Goal: Task Accomplishment & Management: Complete application form

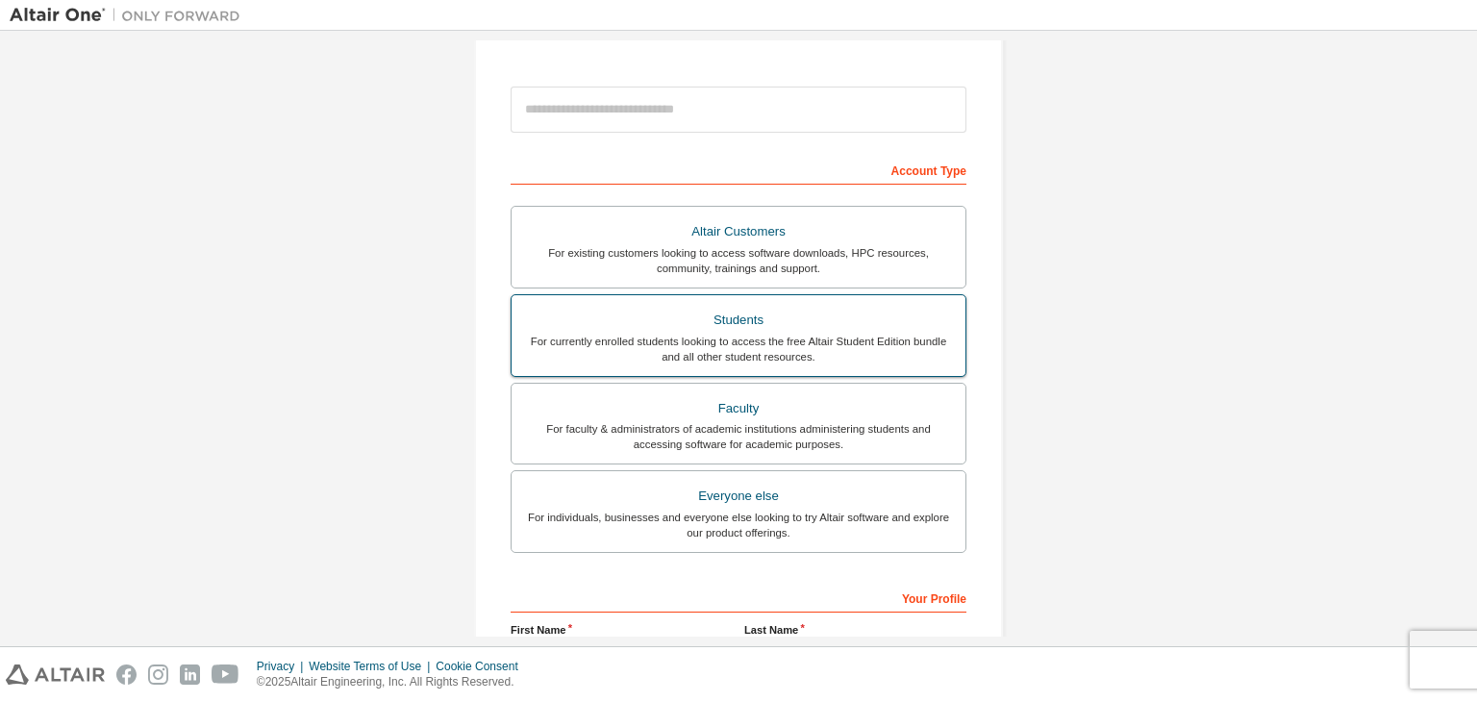
scroll to position [96, 0]
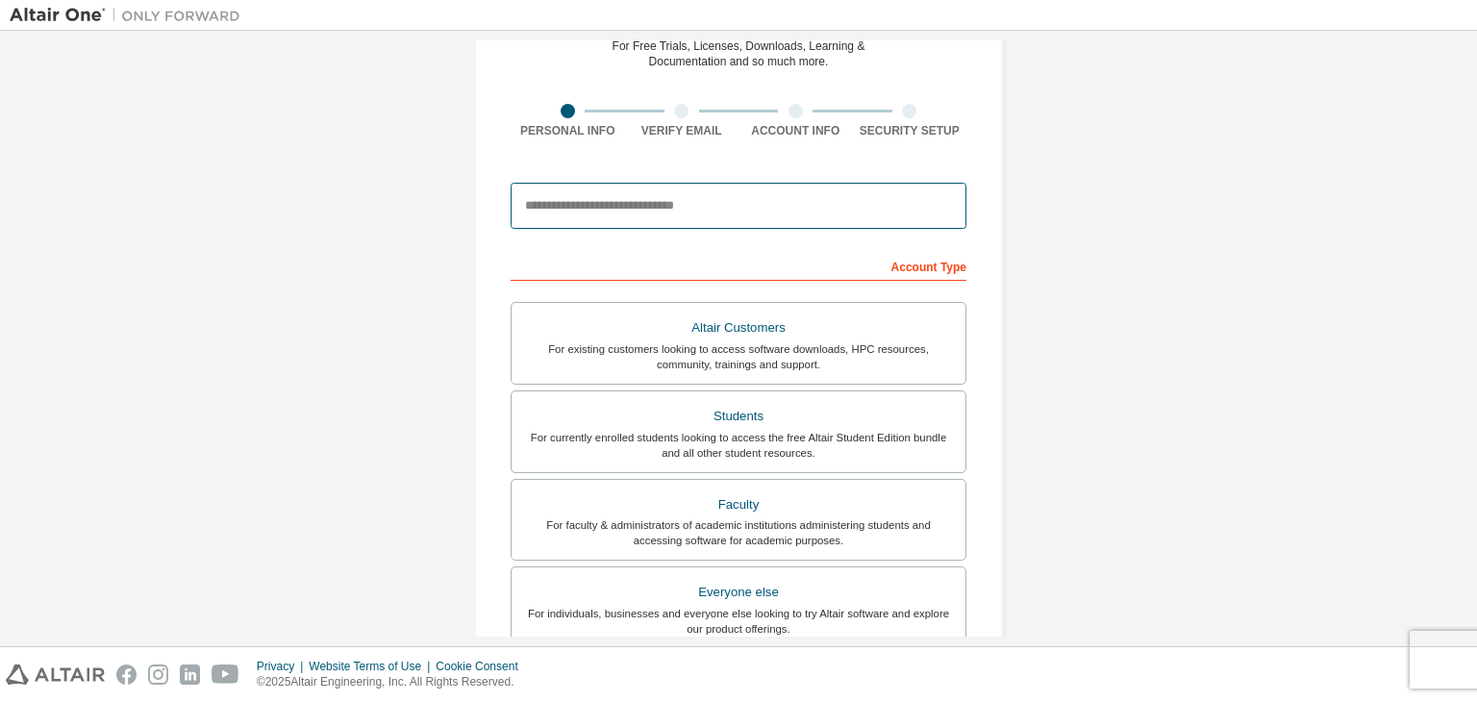
click at [635, 203] on input "email" at bounding box center [738, 206] width 456 height 46
type input "**********"
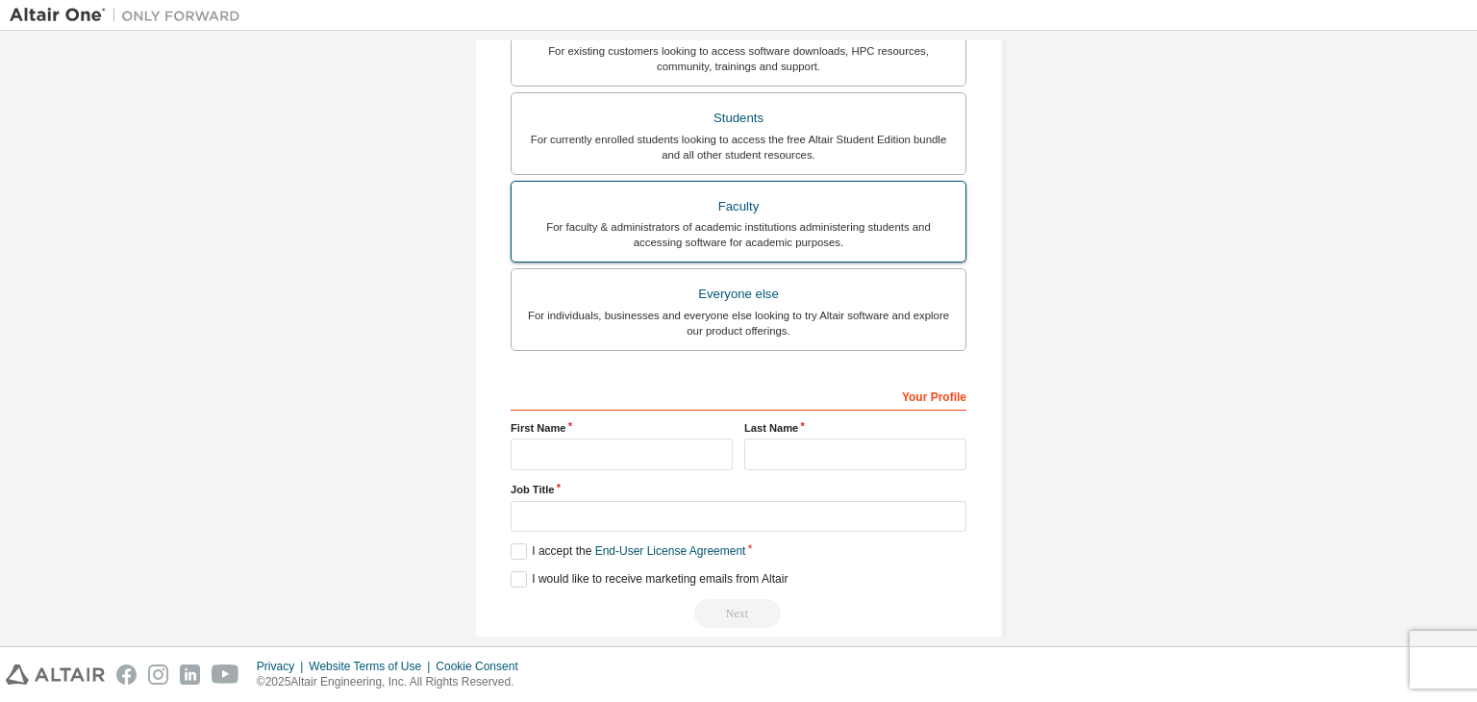
scroll to position [418, 0]
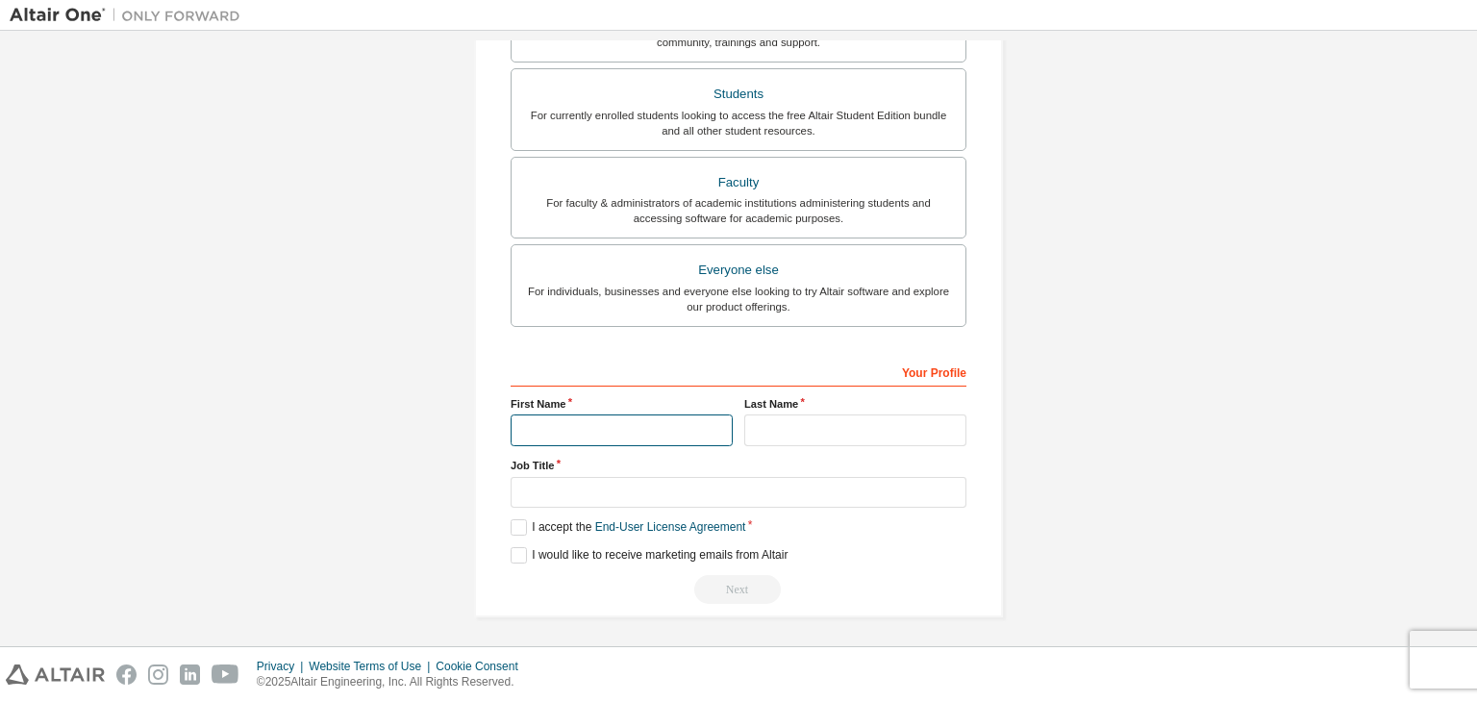
click at [633, 431] on input "text" at bounding box center [621, 430] width 222 height 32
type input "******"
type input "*****"
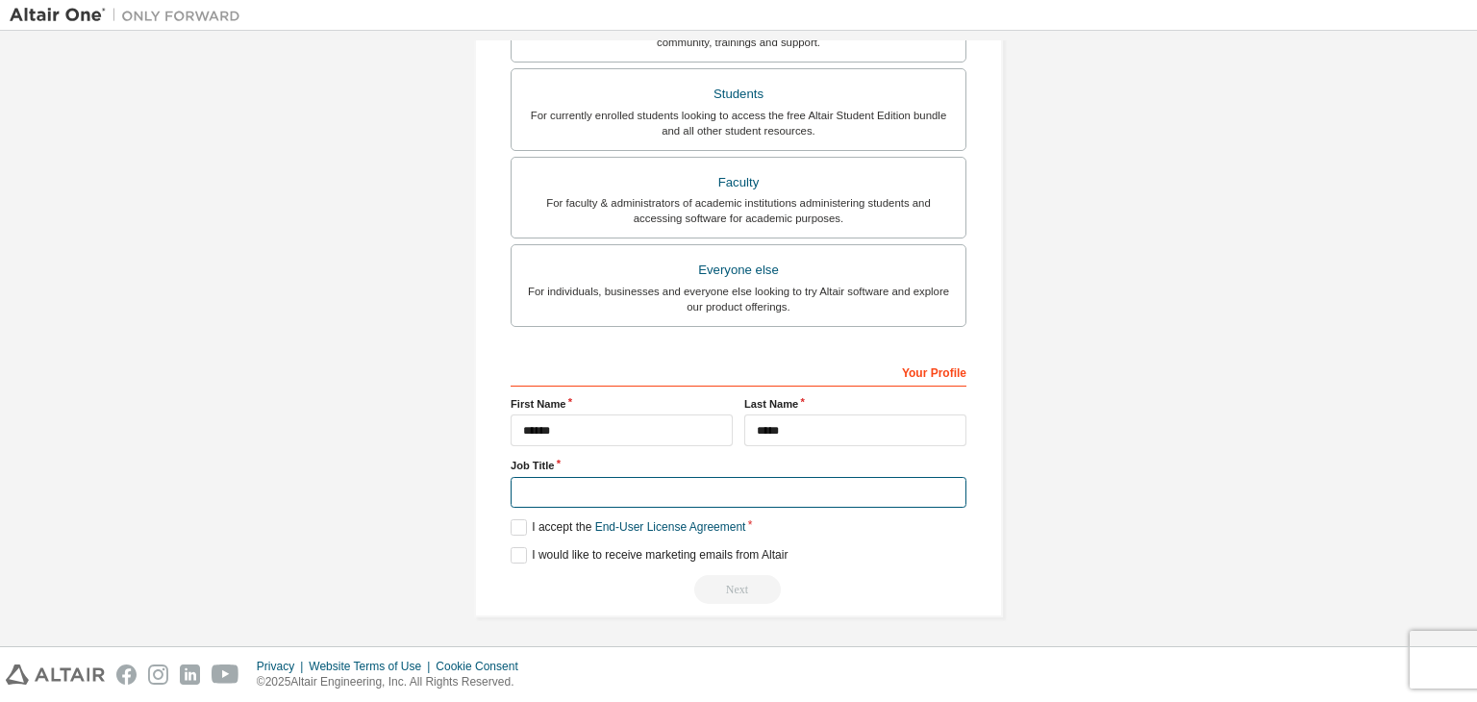
click at [619, 489] on input "text" at bounding box center [738, 493] width 456 height 32
type input "********"
click at [513, 529] on label "I accept the End-User License Agreement" at bounding box center [627, 527] width 235 height 16
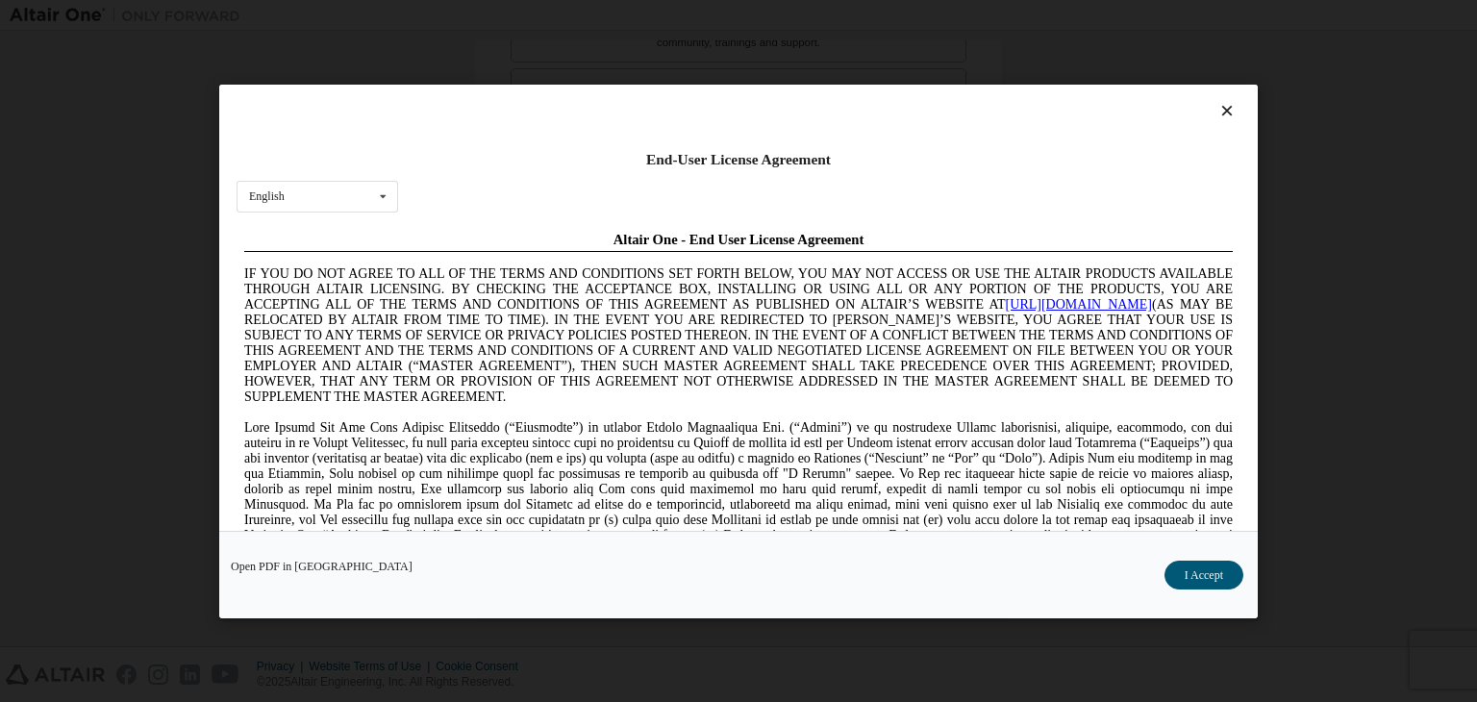
scroll to position [0, 0]
click at [1209, 568] on button "I Accept" at bounding box center [1203, 574] width 79 height 29
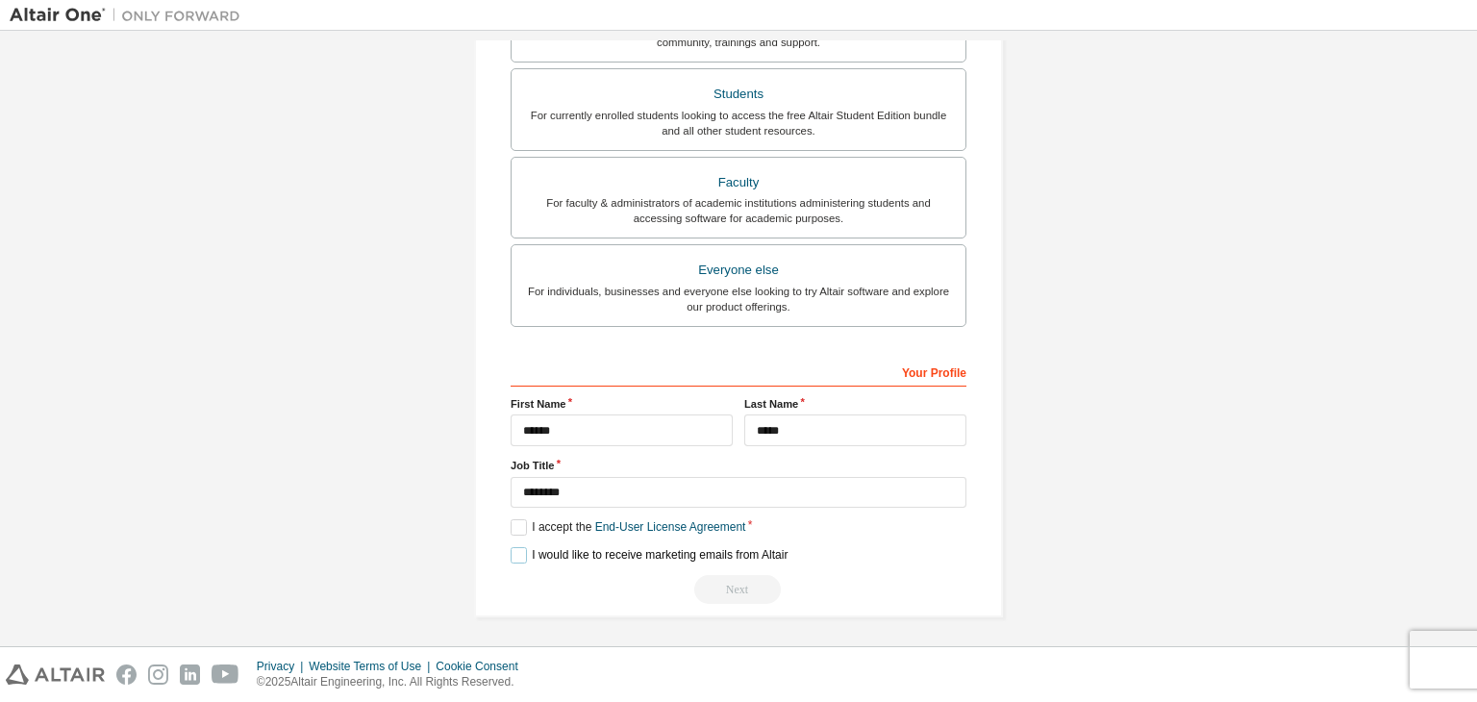
click at [513, 551] on label "I would like to receive marketing emails from Altair" at bounding box center [648, 555] width 277 height 16
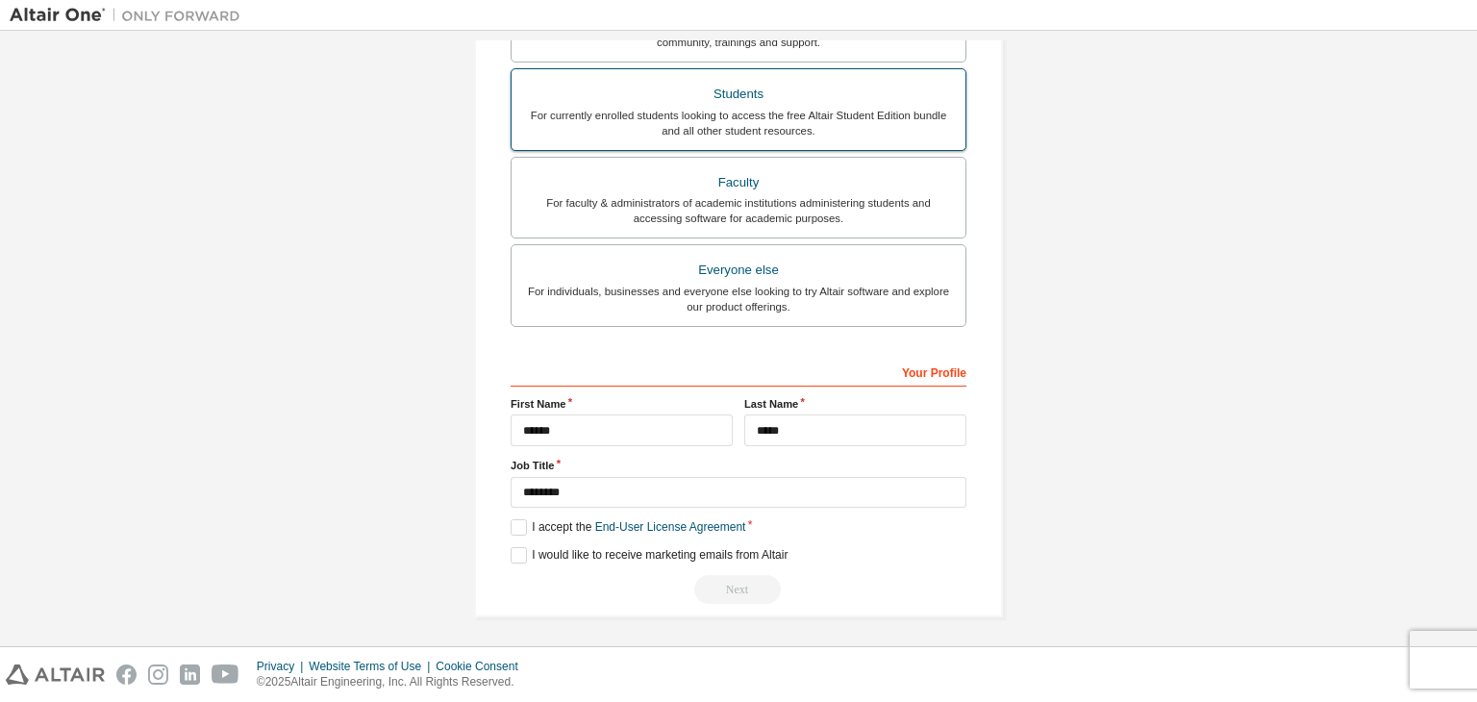
click at [742, 86] on div "Students" at bounding box center [738, 94] width 431 height 27
click at [733, 103] on div "Students" at bounding box center [738, 94] width 431 height 27
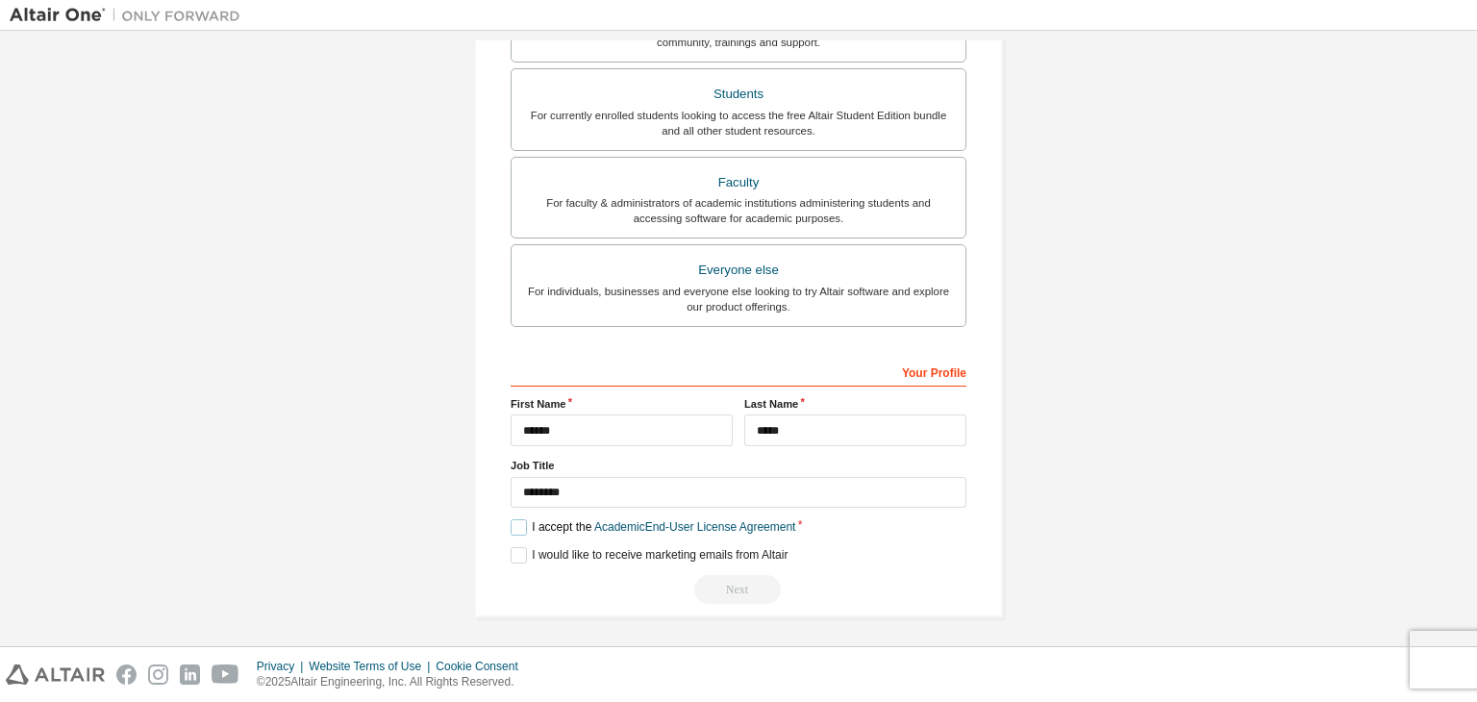
click at [517, 524] on label "I accept the Academic End-User License Agreement" at bounding box center [652, 527] width 285 height 16
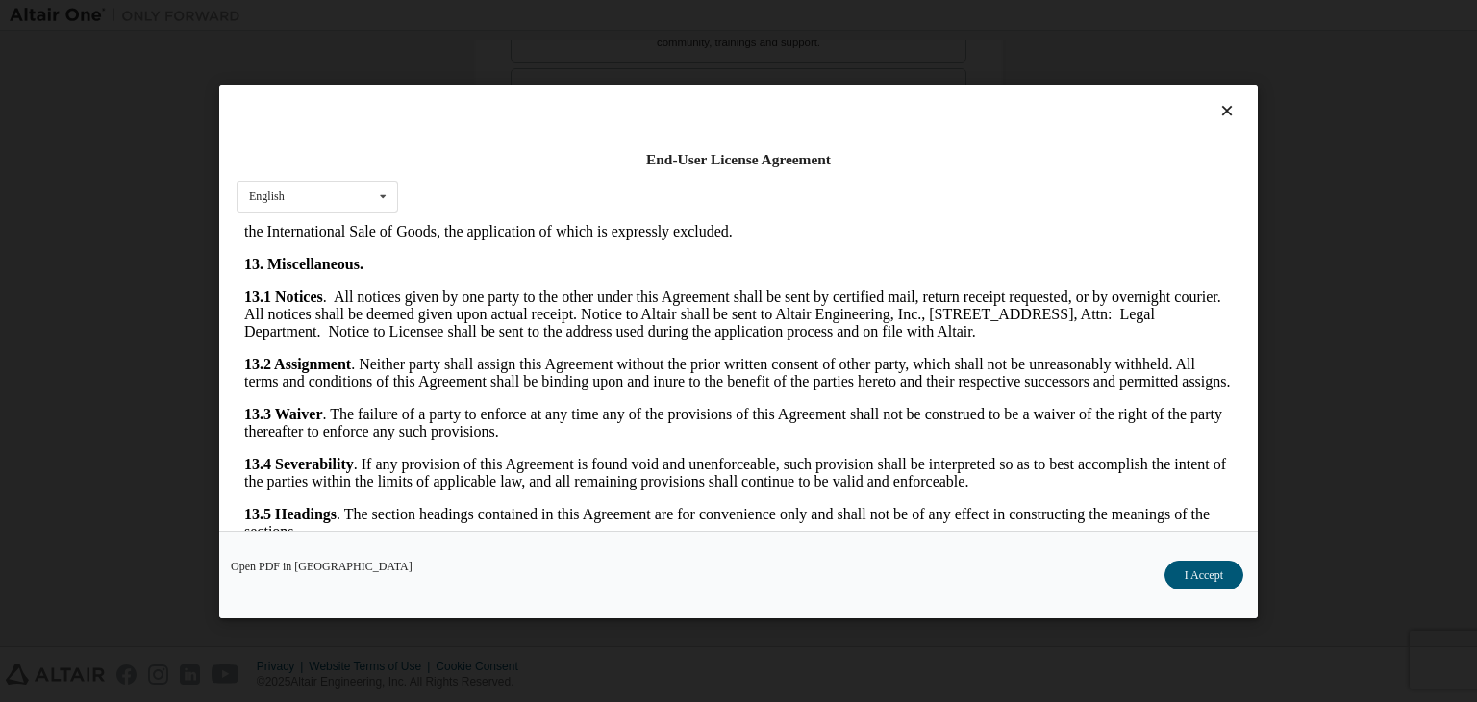
scroll to position [3212, 0]
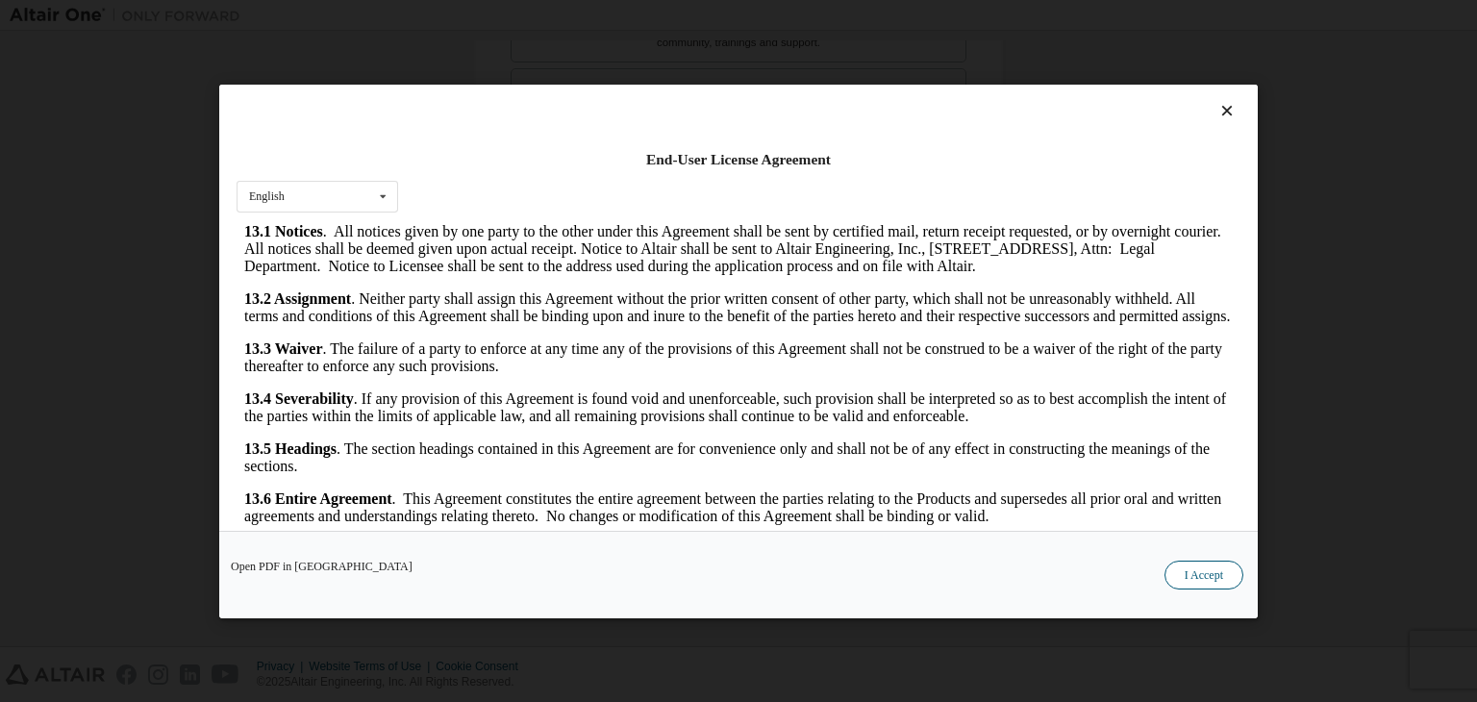
click at [1196, 572] on button "I Accept" at bounding box center [1203, 574] width 79 height 29
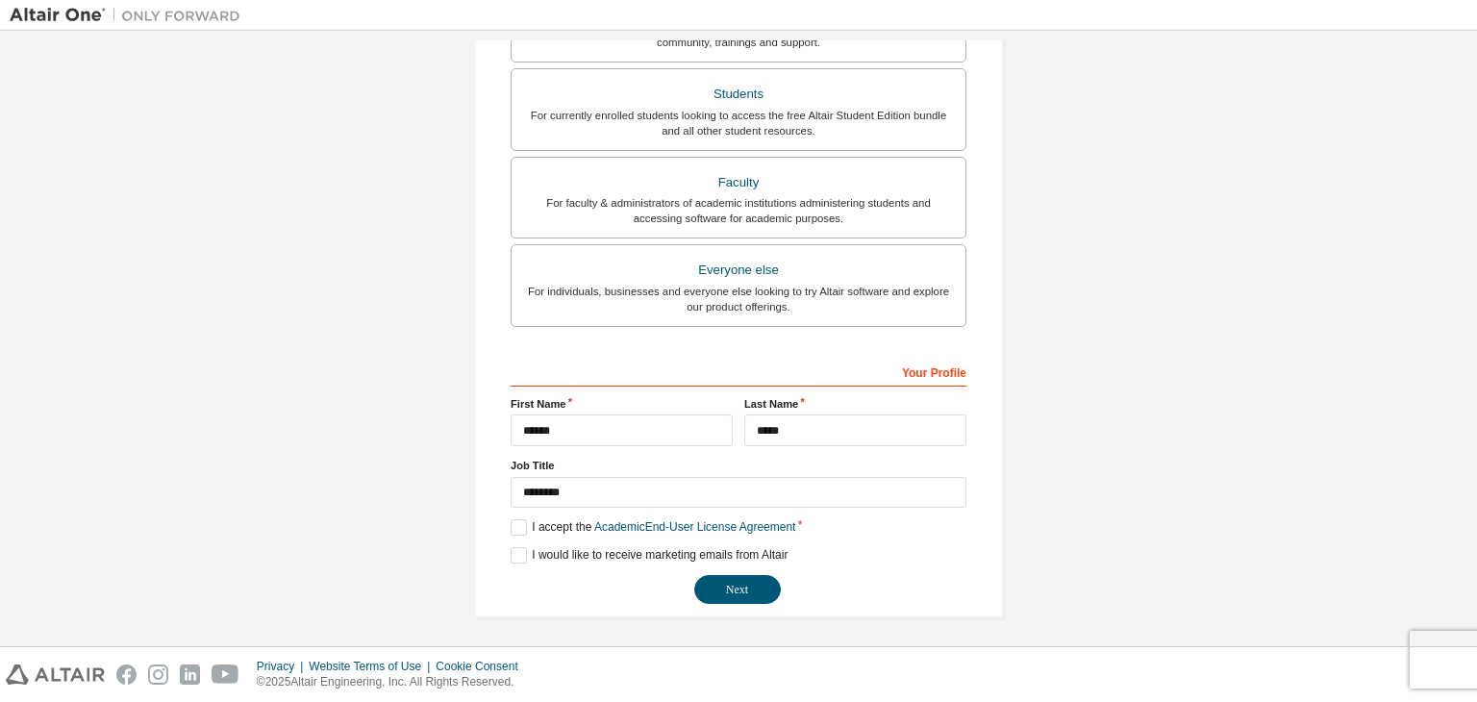
click at [823, 358] on div "Your Profile" at bounding box center [738, 371] width 456 height 31
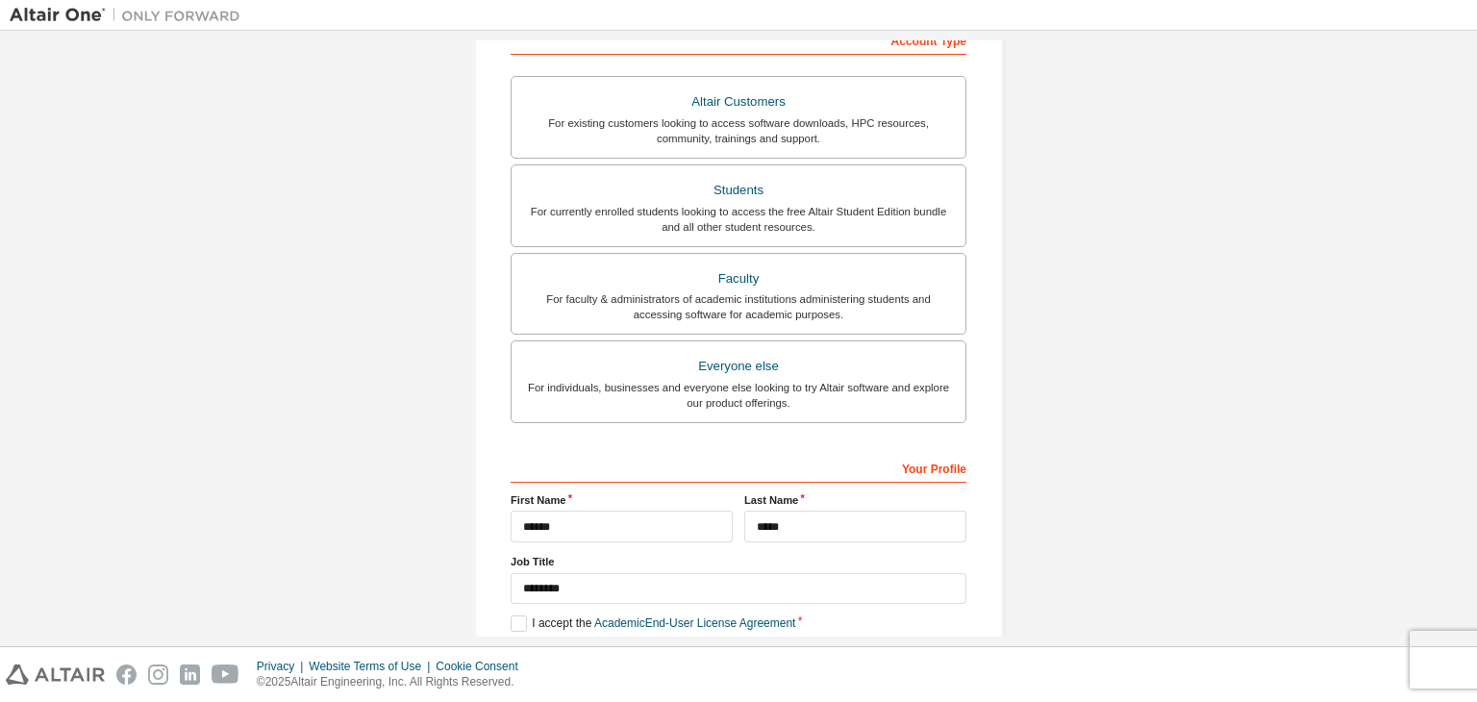
scroll to position [418, 0]
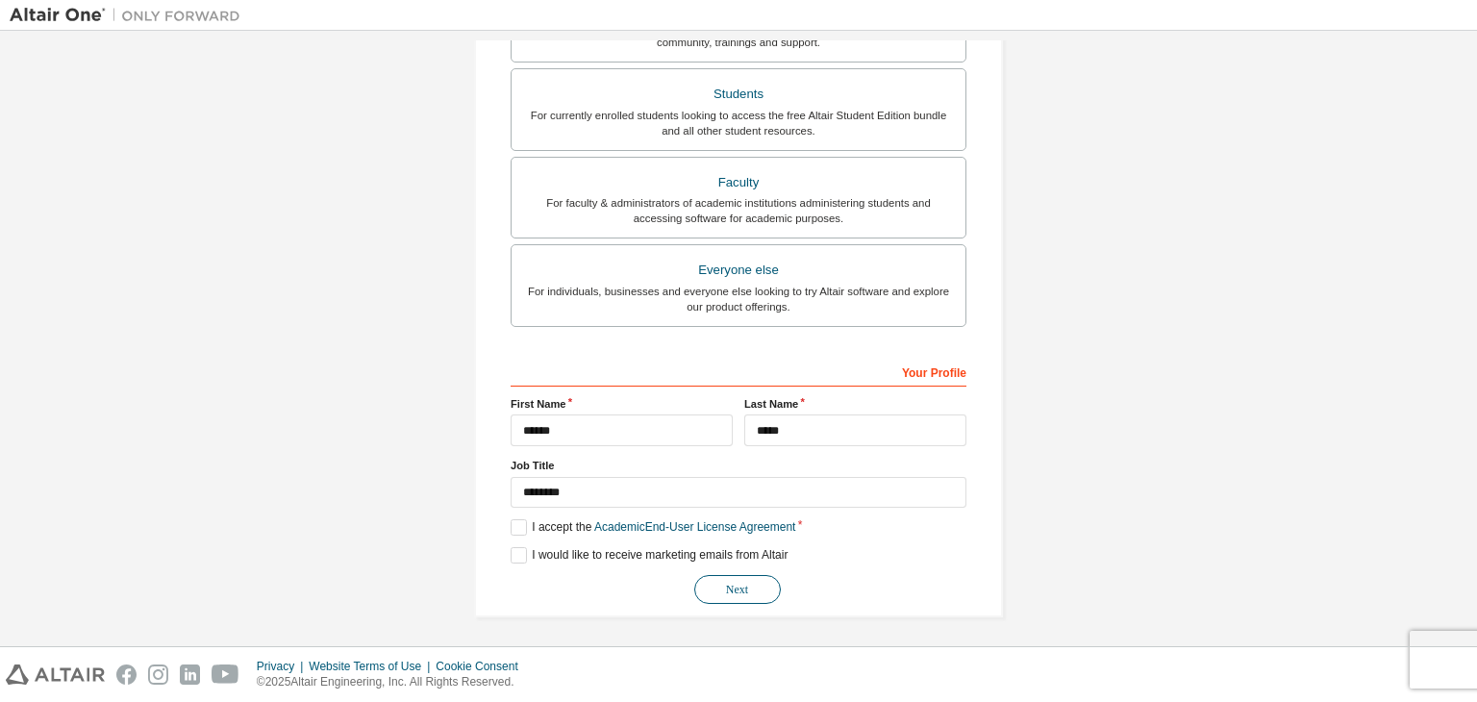
click at [704, 577] on button "Next" at bounding box center [737, 589] width 87 height 29
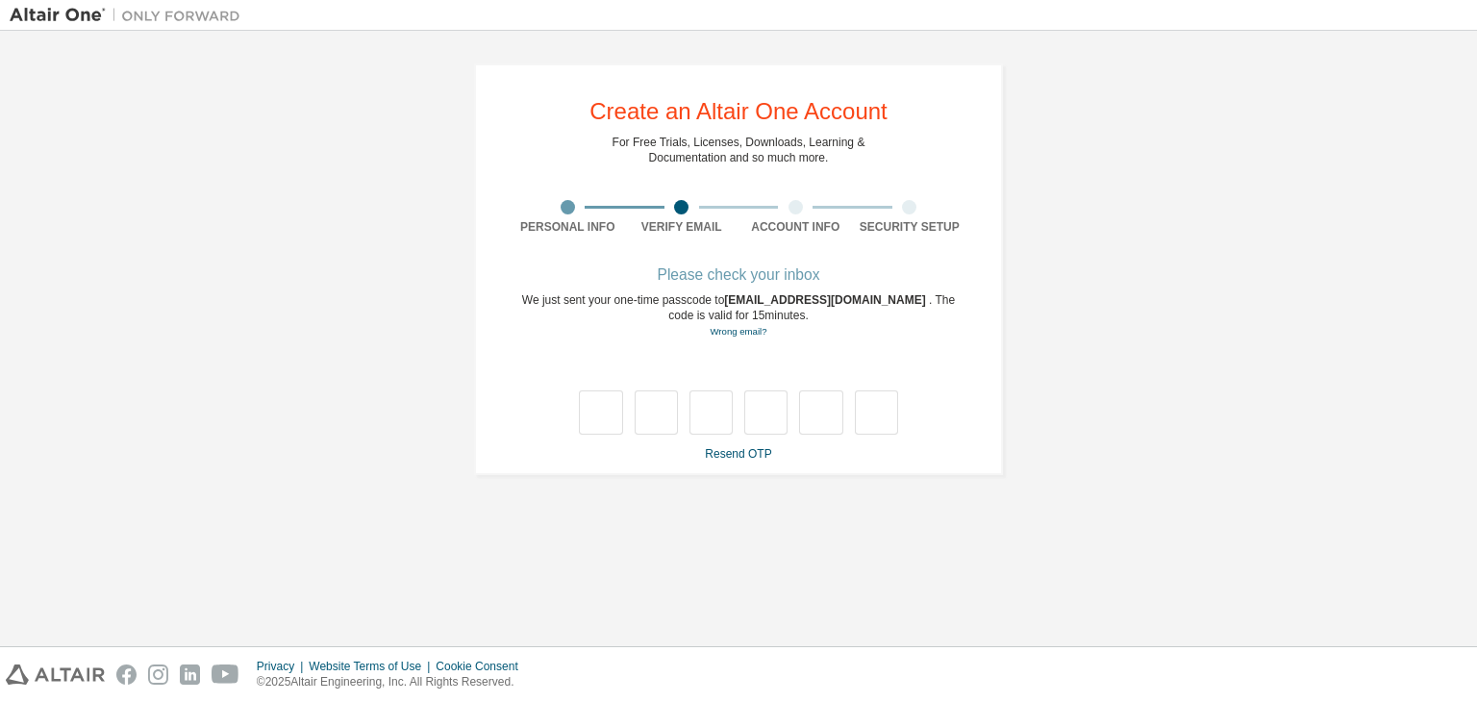
scroll to position [0, 0]
type input "*"
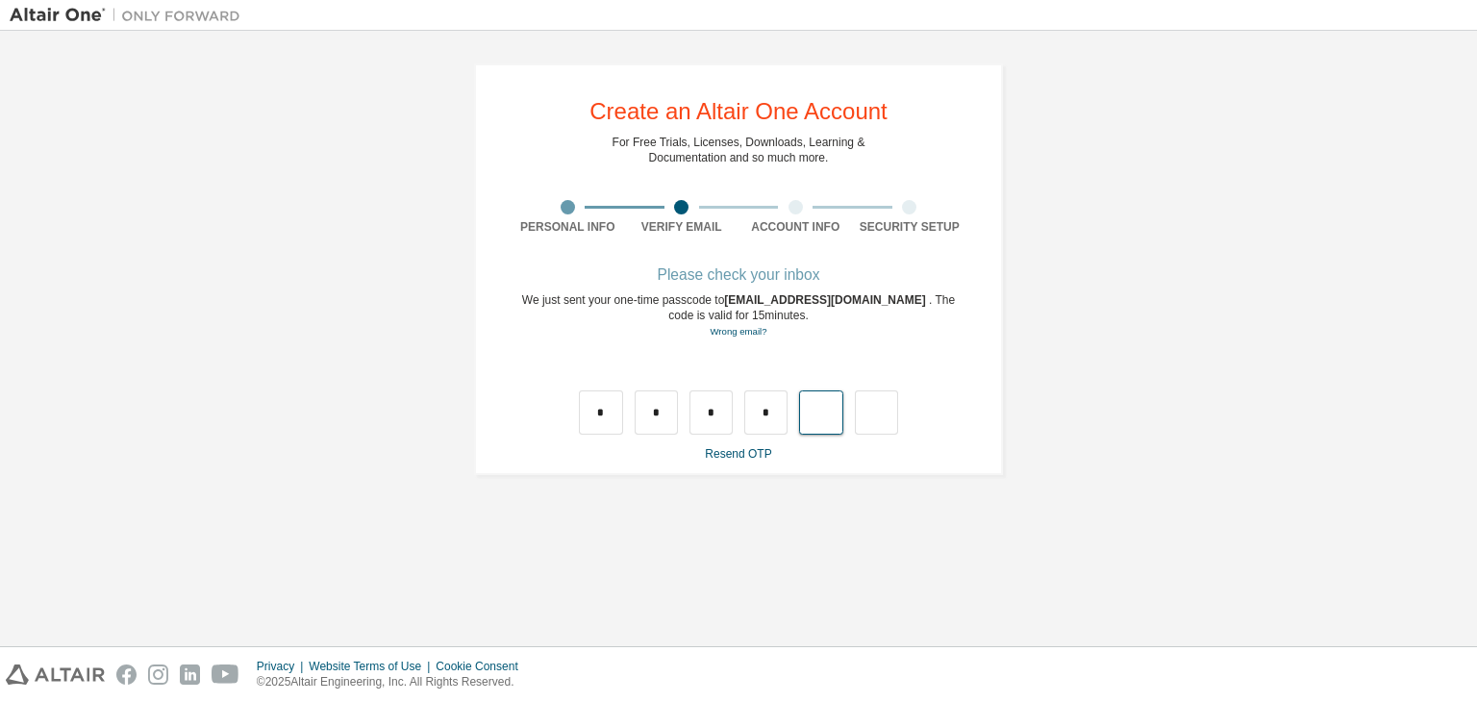
type input "*"
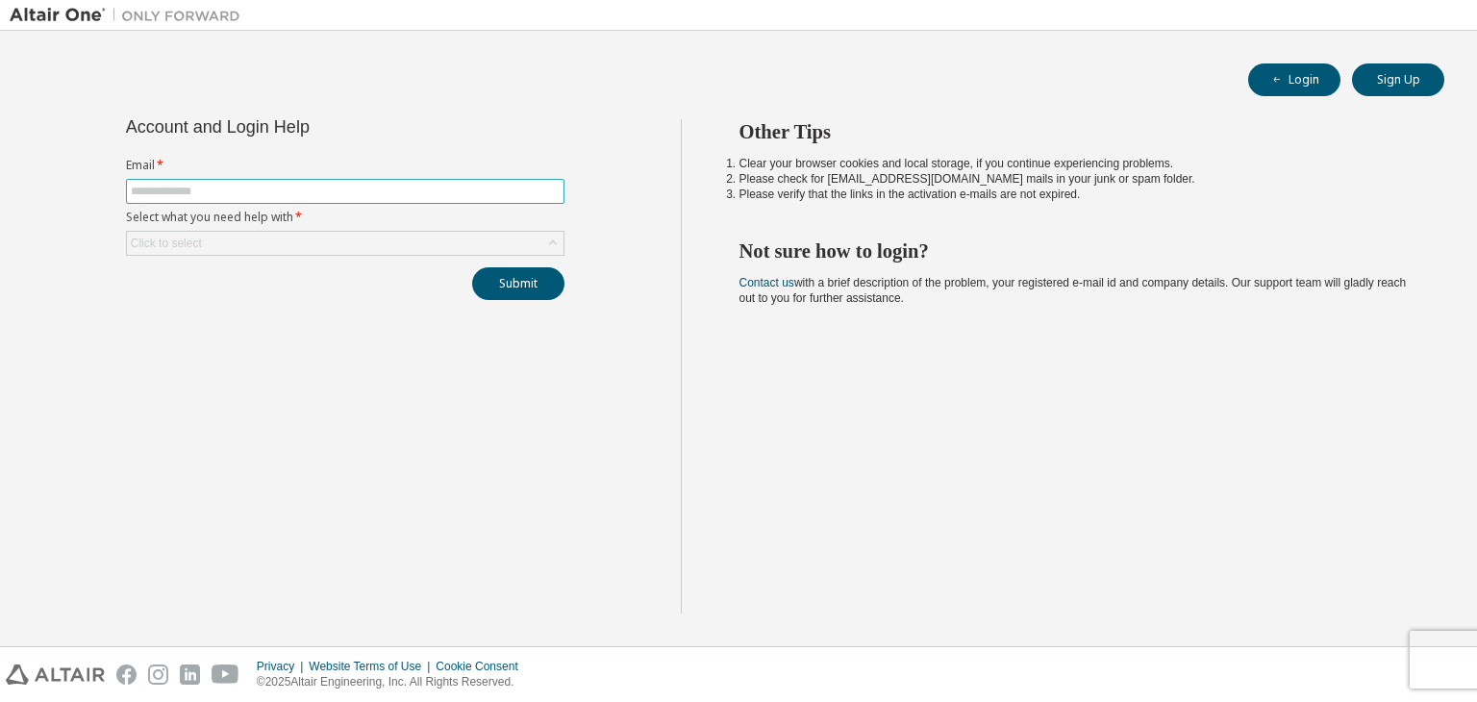
click at [304, 189] on input "text" at bounding box center [345, 191] width 429 height 15
type input "**********"
click at [279, 243] on div "Click to select" at bounding box center [345, 243] width 436 height 23
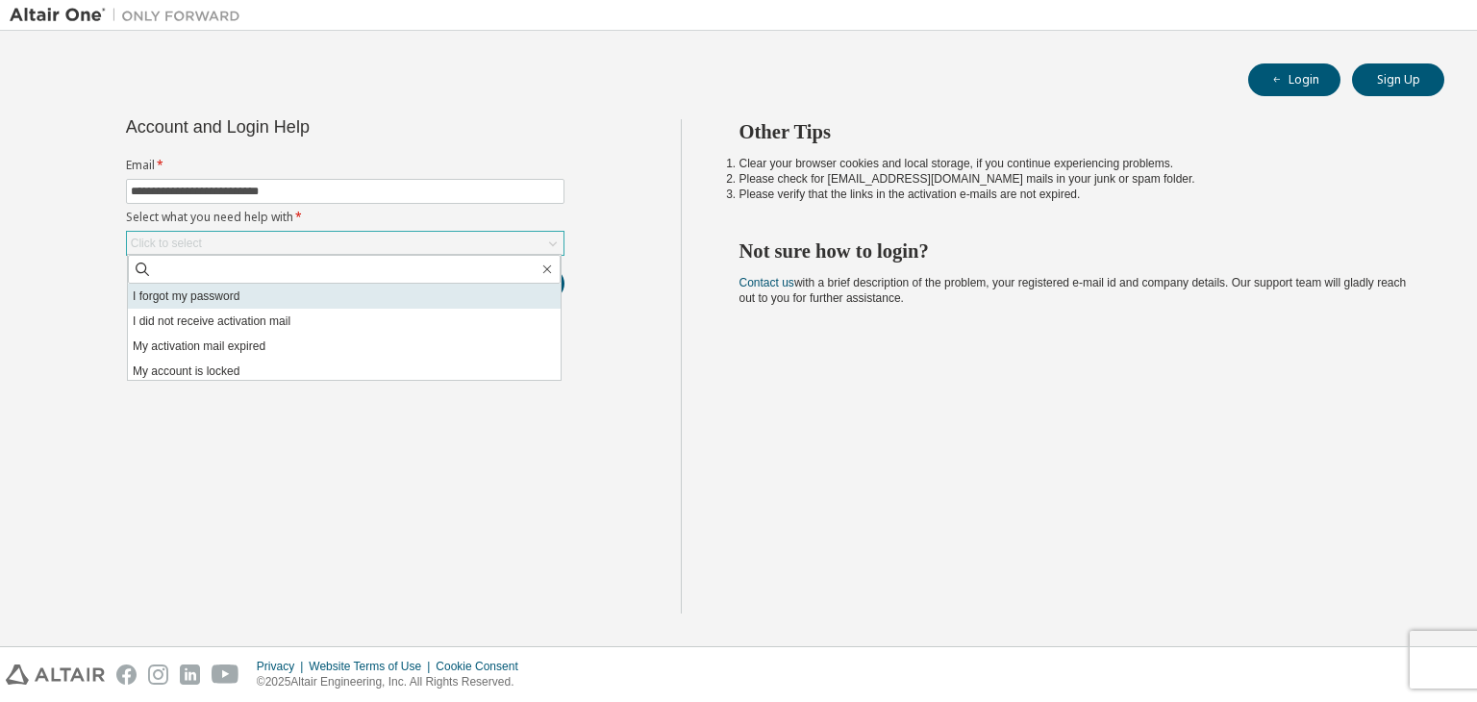
click at [227, 287] on li "I forgot my password" at bounding box center [344, 296] width 433 height 25
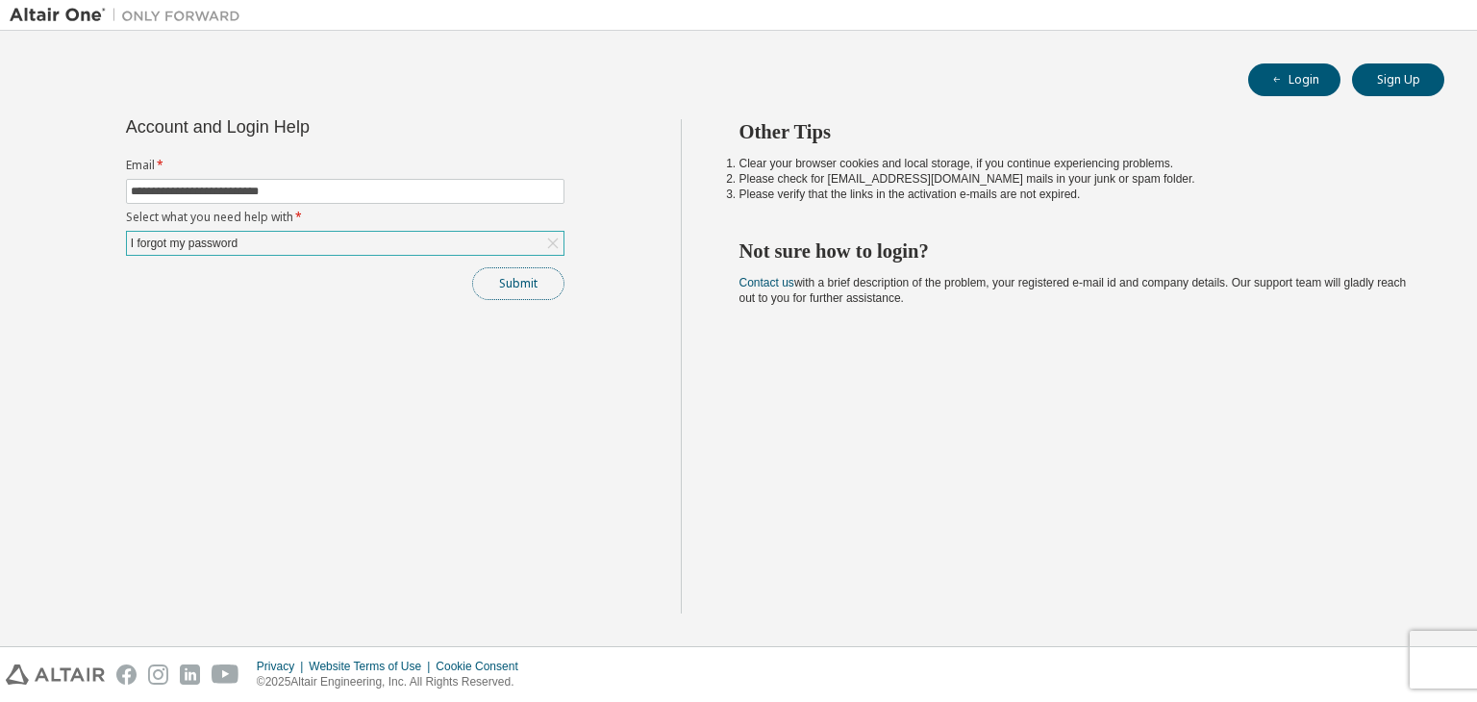
click at [508, 286] on button "Submit" at bounding box center [518, 283] width 92 height 33
click at [534, 275] on button "Submit" at bounding box center [518, 283] width 92 height 33
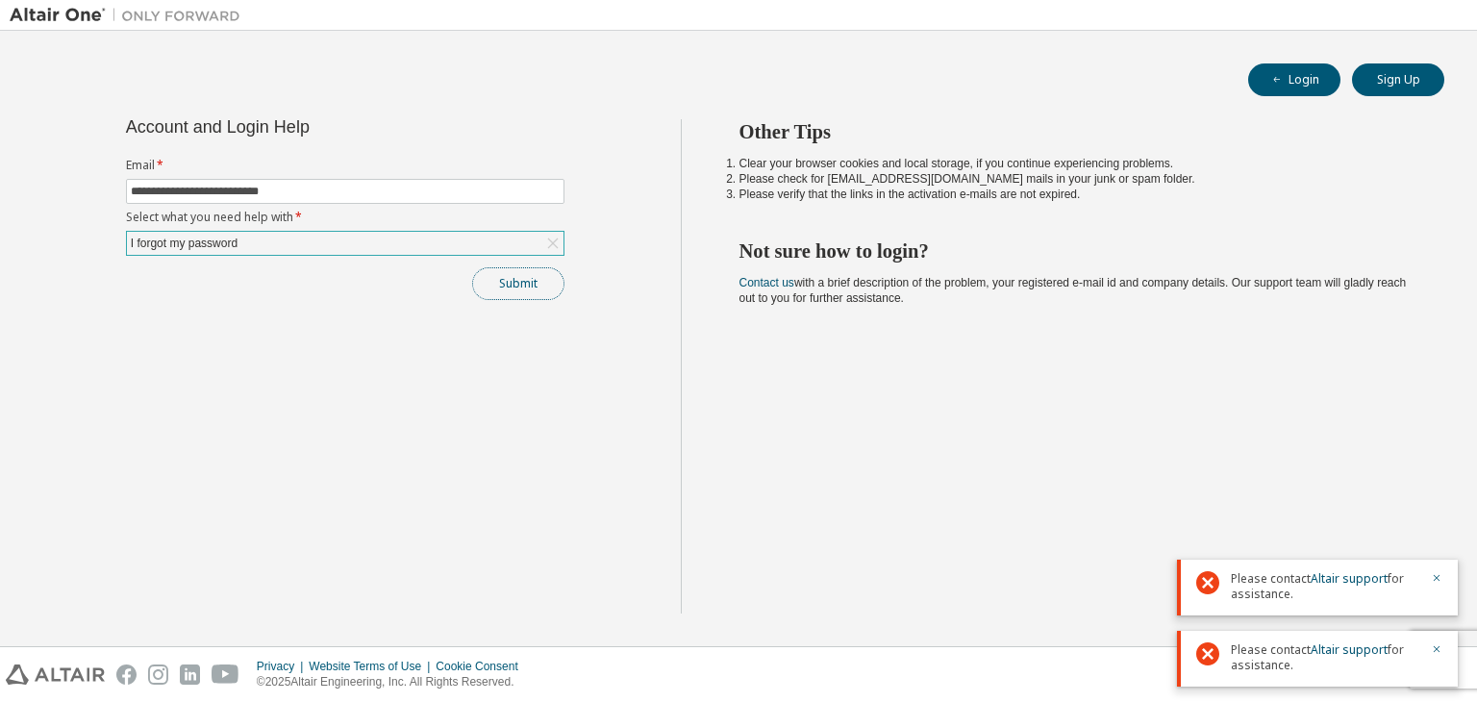
click at [510, 286] on button "Submit" at bounding box center [518, 283] width 92 height 33
click at [1364, 506] on link "Altair support" at bounding box center [1348, 507] width 77 height 16
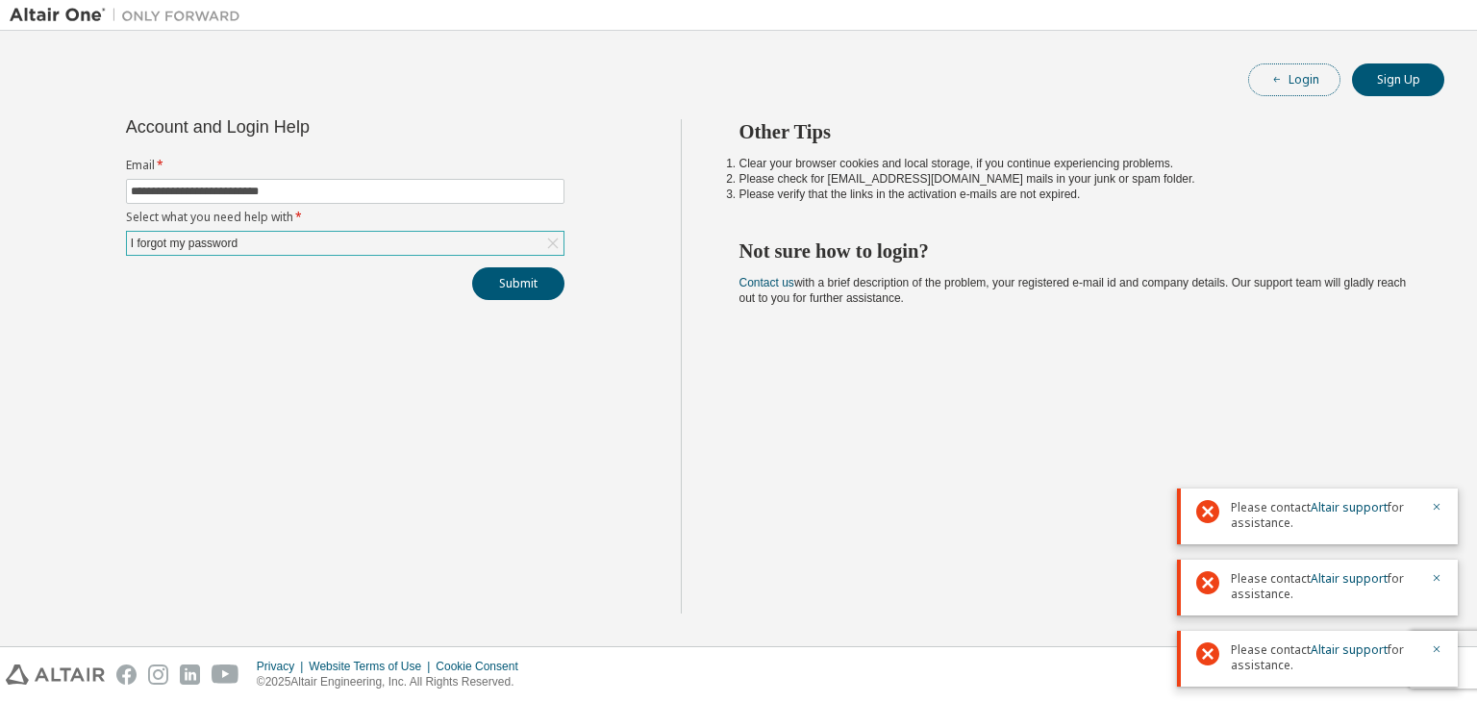
click at [1313, 69] on button "Login" at bounding box center [1294, 79] width 92 height 33
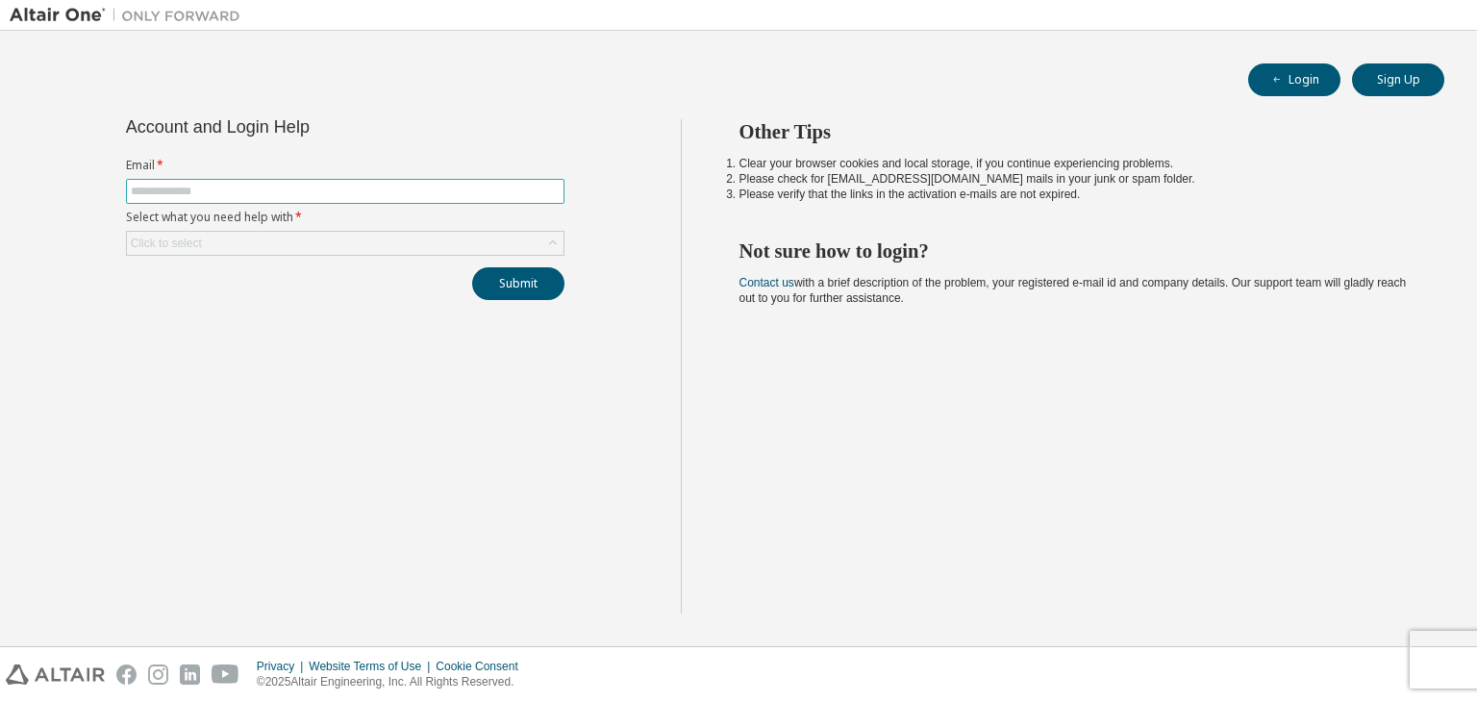
click at [328, 188] on input "text" at bounding box center [345, 191] width 429 height 15
type input "**********"
click at [308, 238] on div "Click to select" at bounding box center [345, 243] width 436 height 23
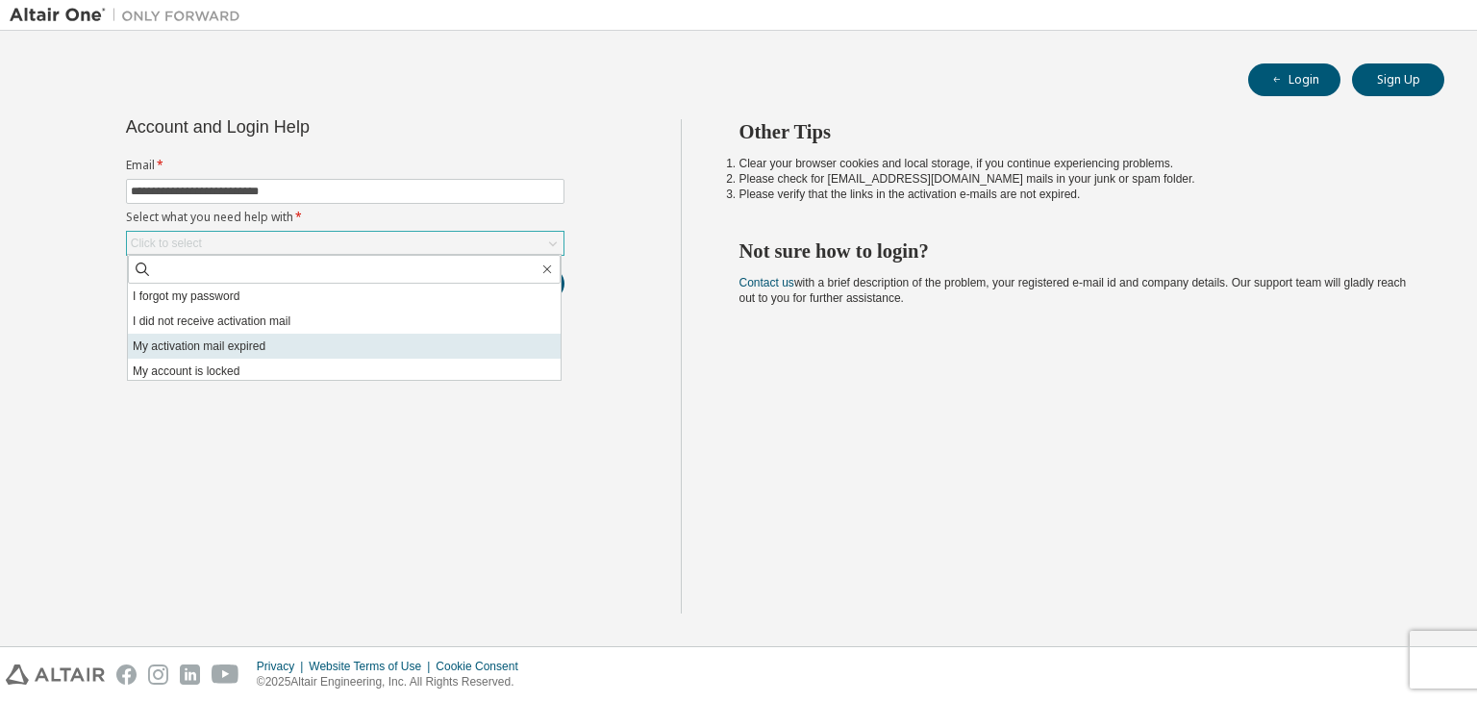
click at [290, 343] on li "My activation mail expired" at bounding box center [344, 346] width 433 height 25
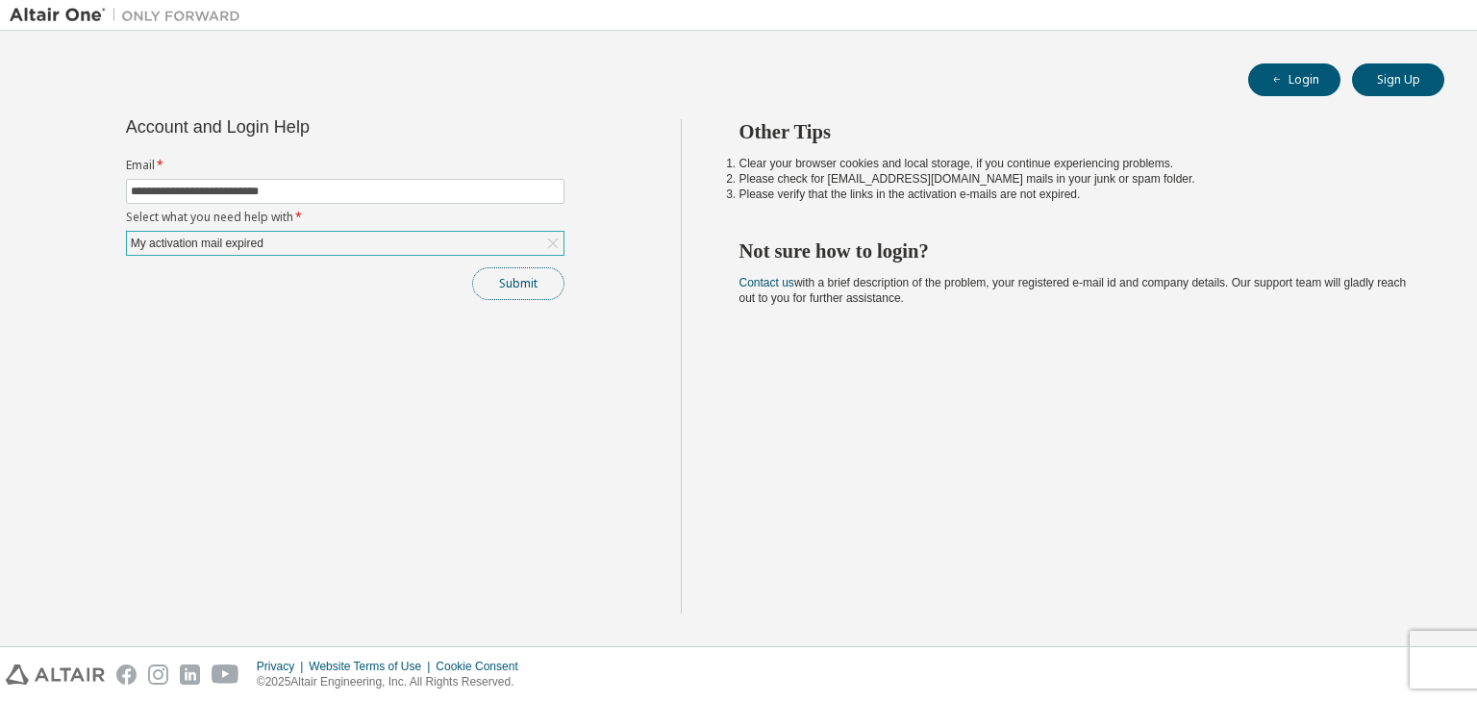
click at [531, 287] on button "Submit" at bounding box center [518, 283] width 92 height 33
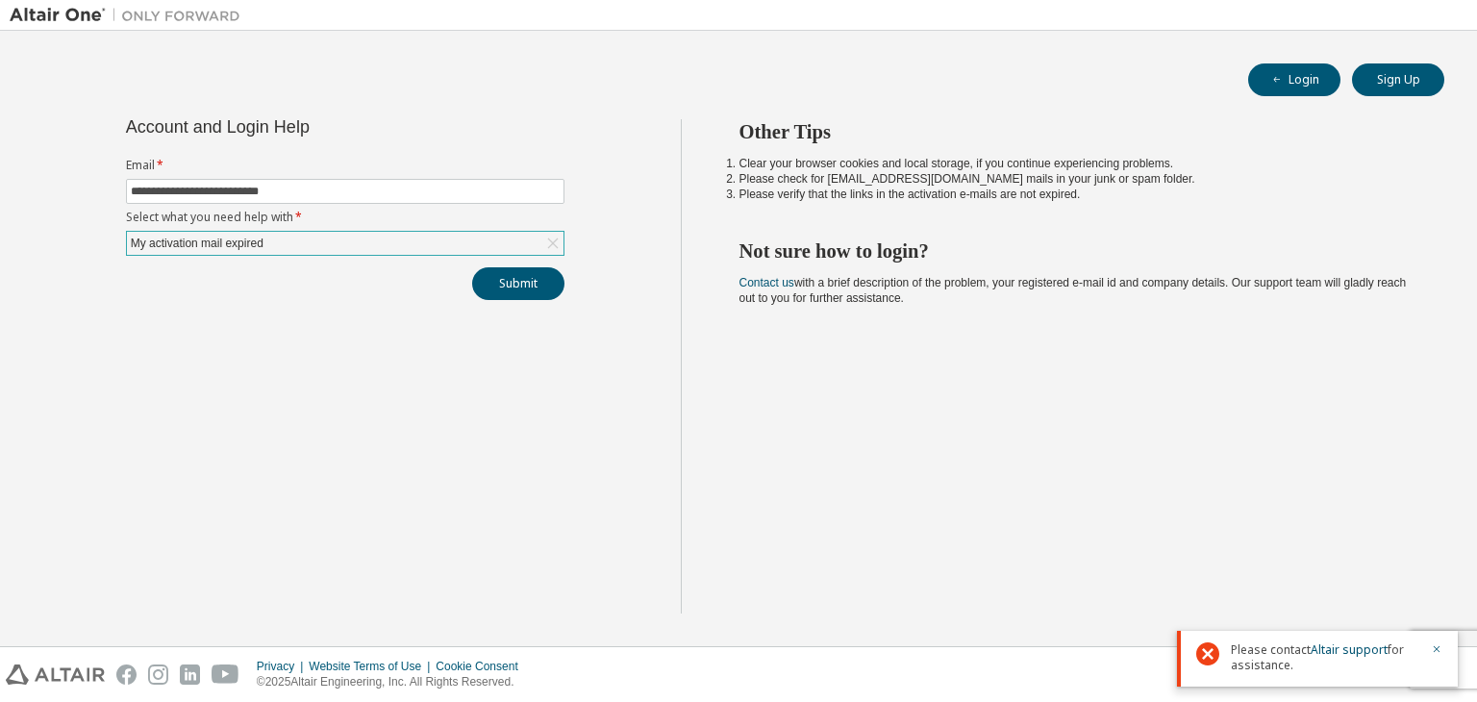
click at [1259, 647] on span "Please contact Altair support for assistance." at bounding box center [1325, 657] width 188 height 31
click at [1440, 647] on icon "button" at bounding box center [1436, 649] width 12 height 12
